Goal: Find specific page/section: Find specific page/section

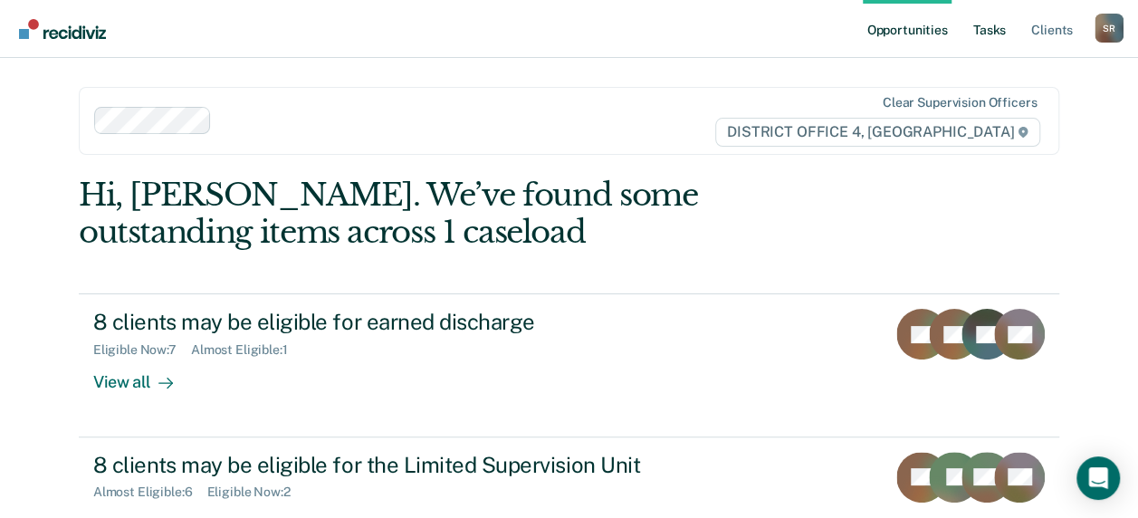
click at [995, 38] on link "Tasks" at bounding box center [990, 29] width 40 height 58
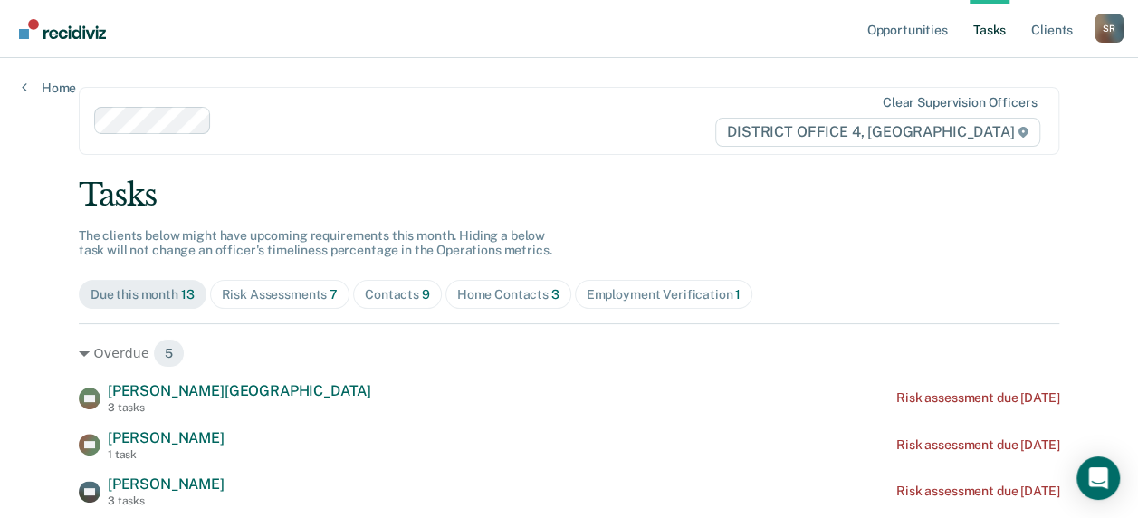
click at [511, 294] on div "Home Contacts 3" at bounding box center [508, 294] width 102 height 15
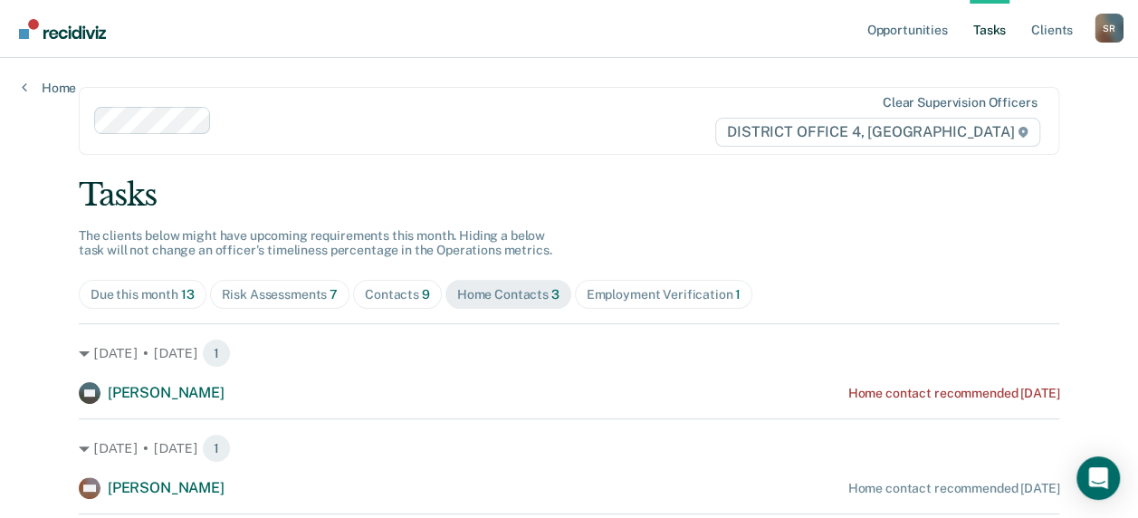
click at [275, 107] on div at bounding box center [404, 120] width 621 height 27
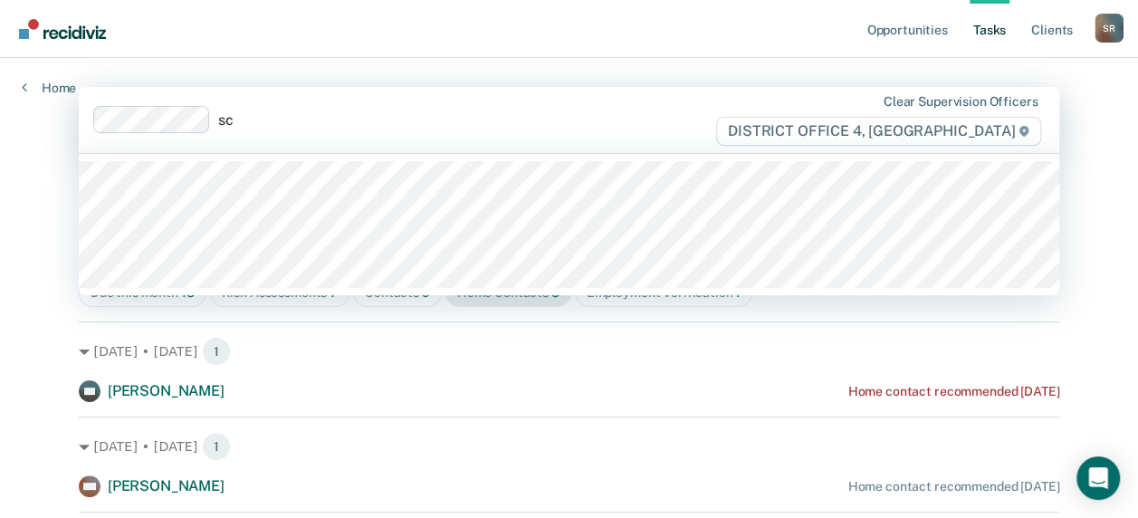
type input "sch"
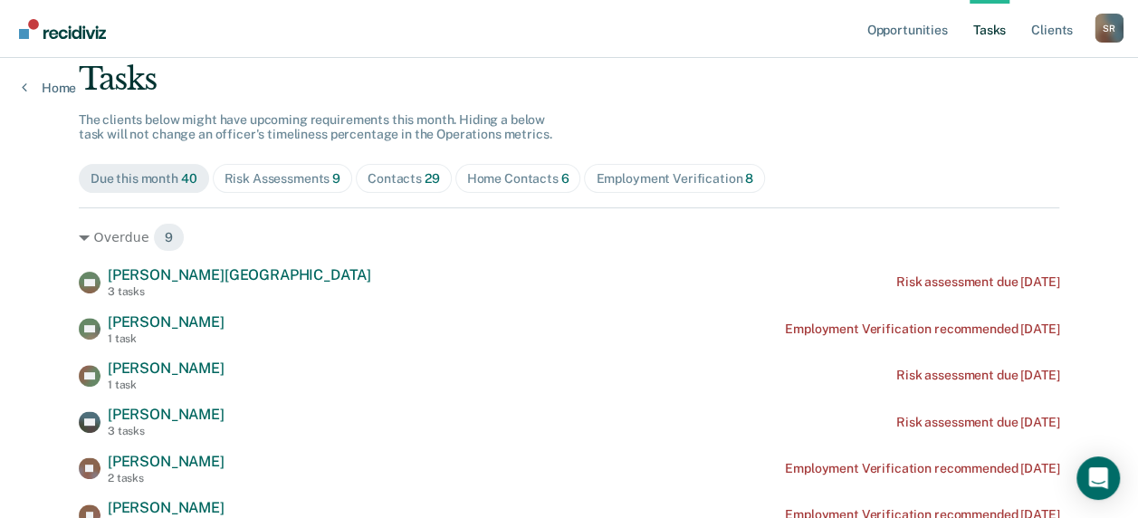
scroll to position [117, 0]
click at [467, 178] on div "Home Contacts 6" at bounding box center [518, 177] width 102 height 15
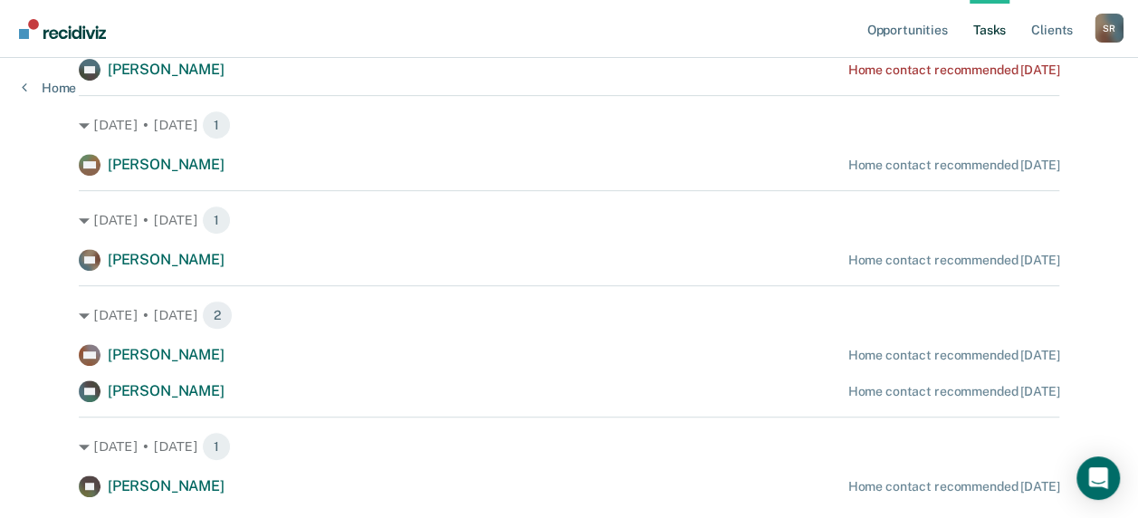
scroll to position [0, 0]
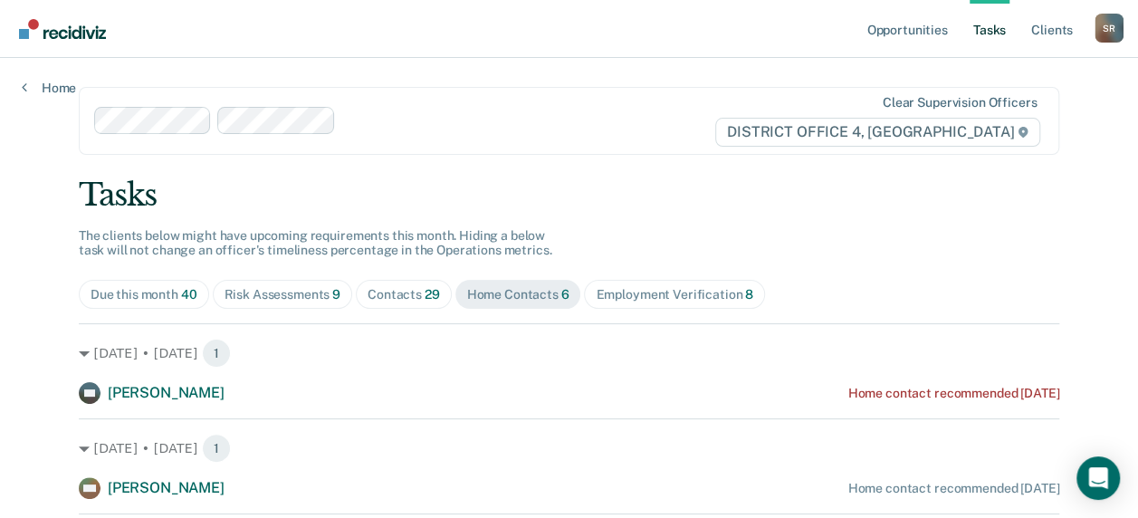
click at [398, 291] on div "Contacts 29" at bounding box center [404, 294] width 72 height 15
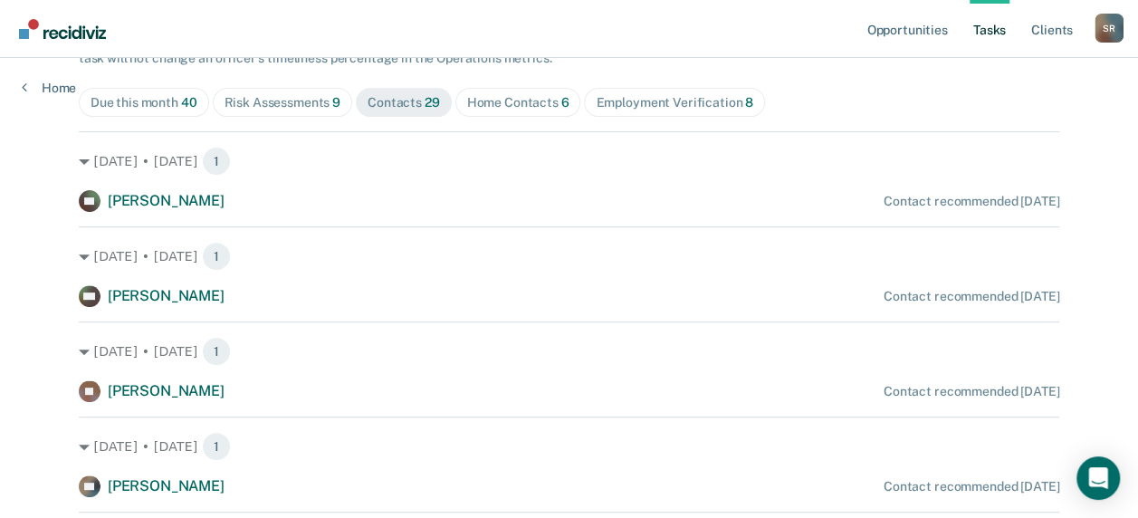
scroll to position [202, 0]
